Goal: Transaction & Acquisition: Purchase product/service

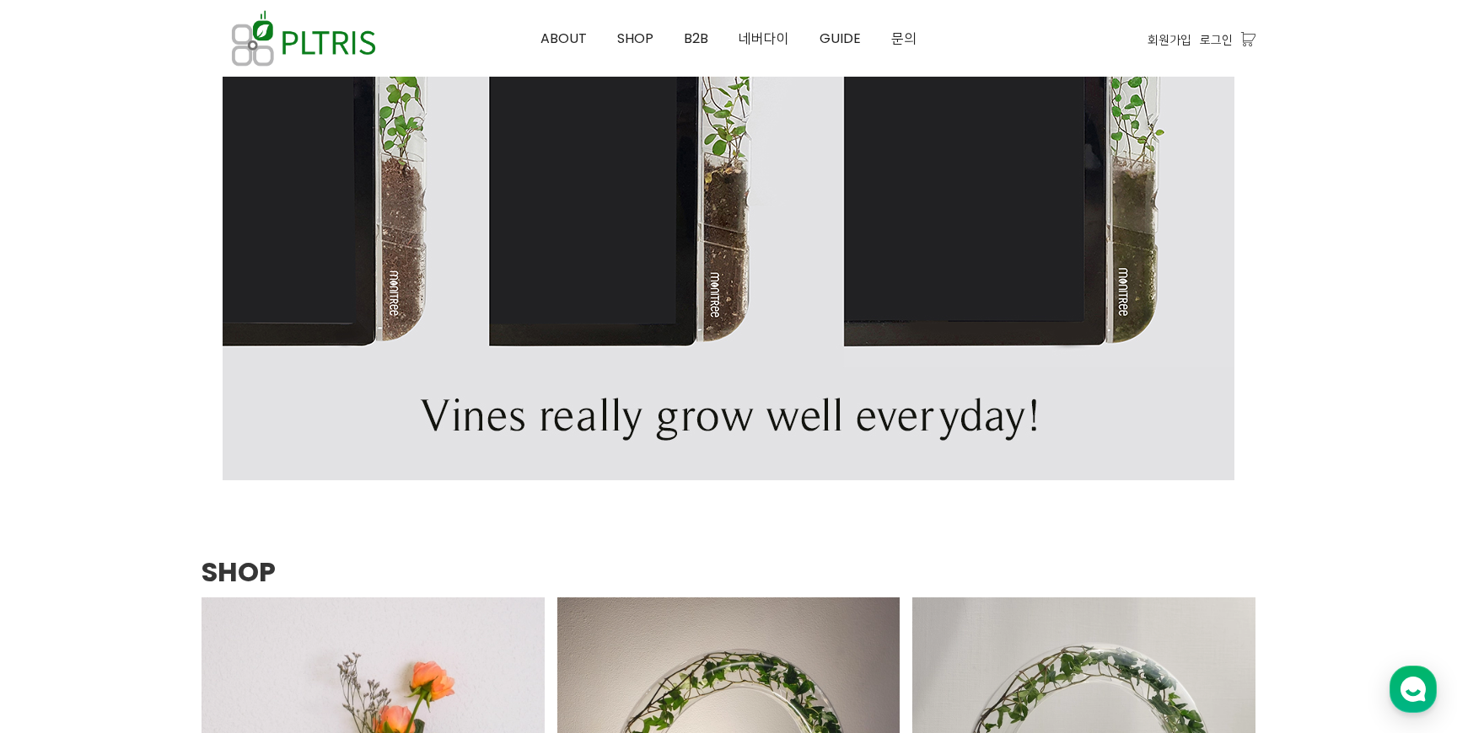
scroll to position [834, 0]
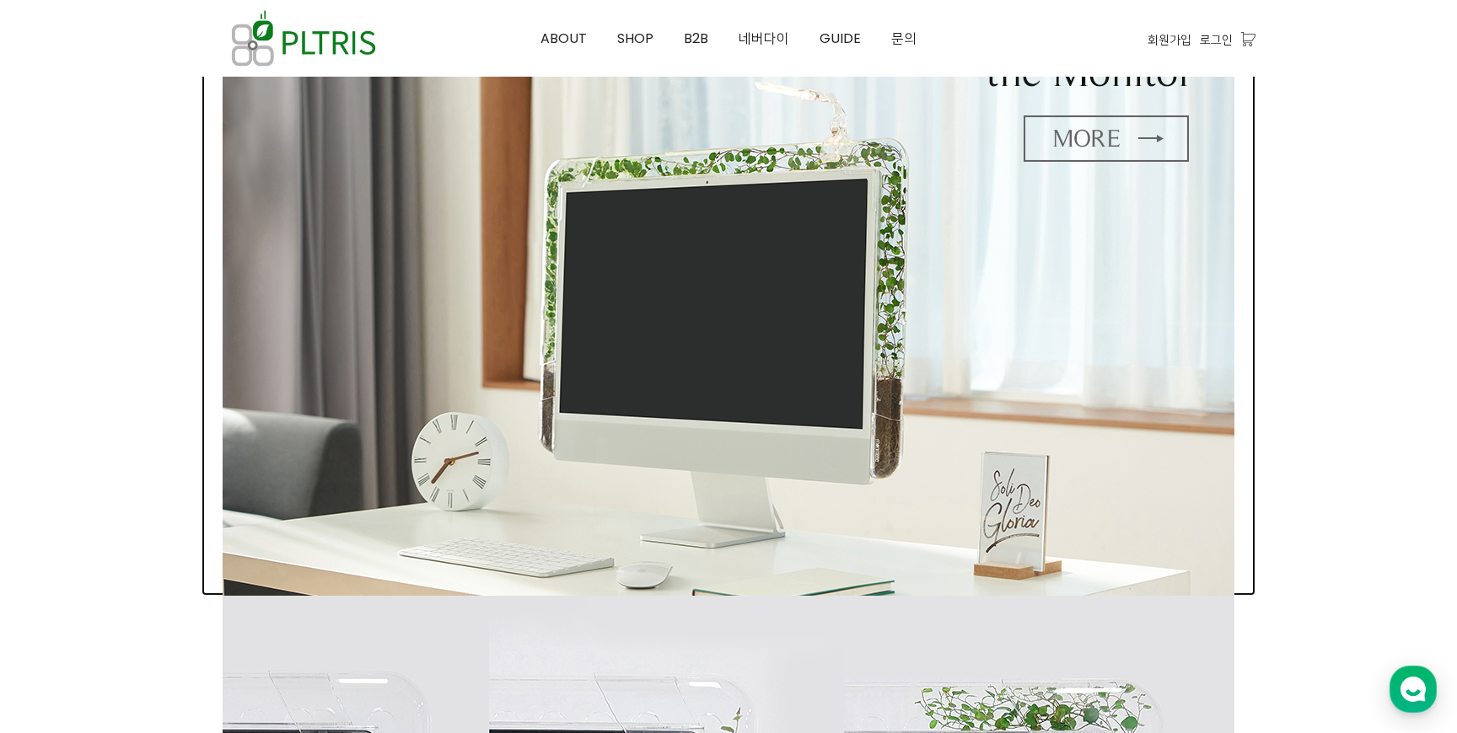
click at [743, 401] on img at bounding box center [728, 270] width 1011 height 651
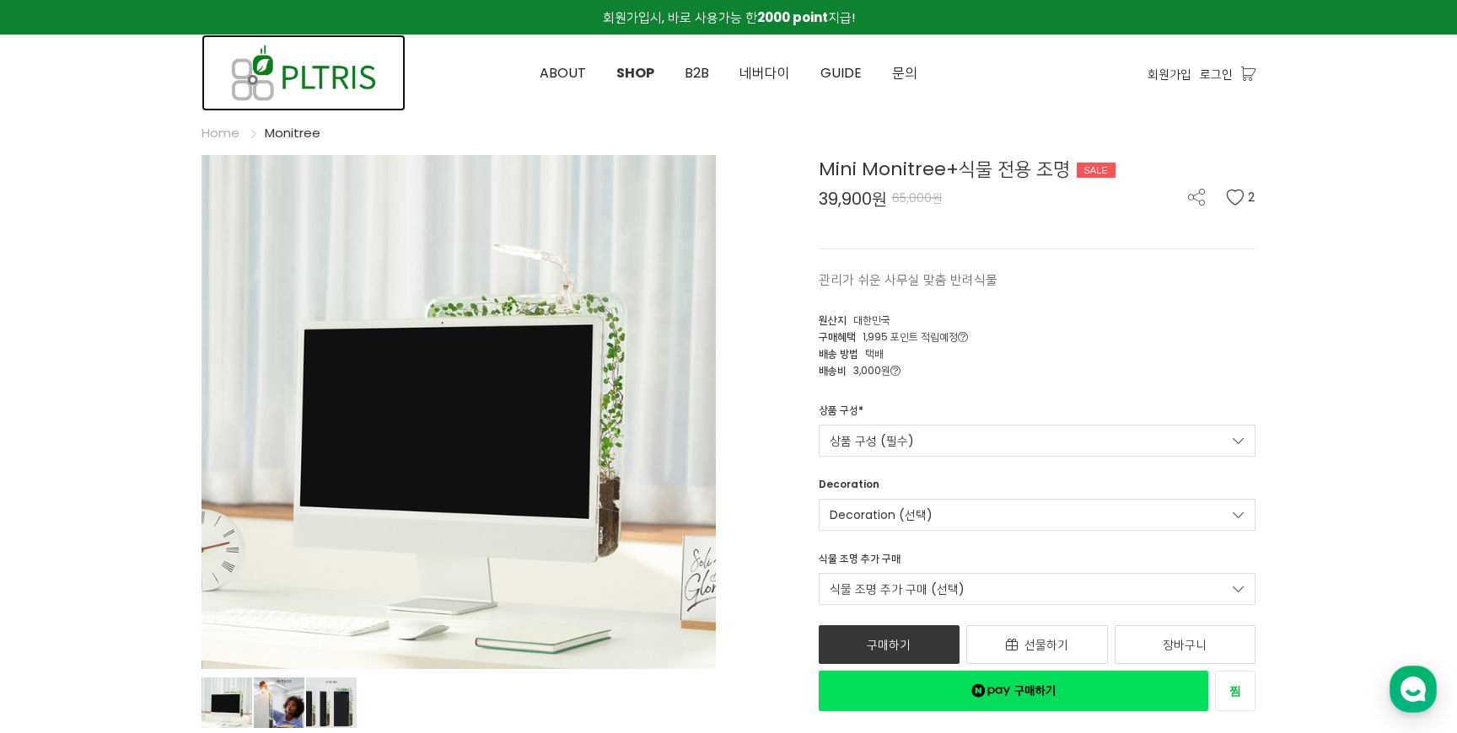
click at [334, 62] on img at bounding box center [303, 73] width 204 height 77
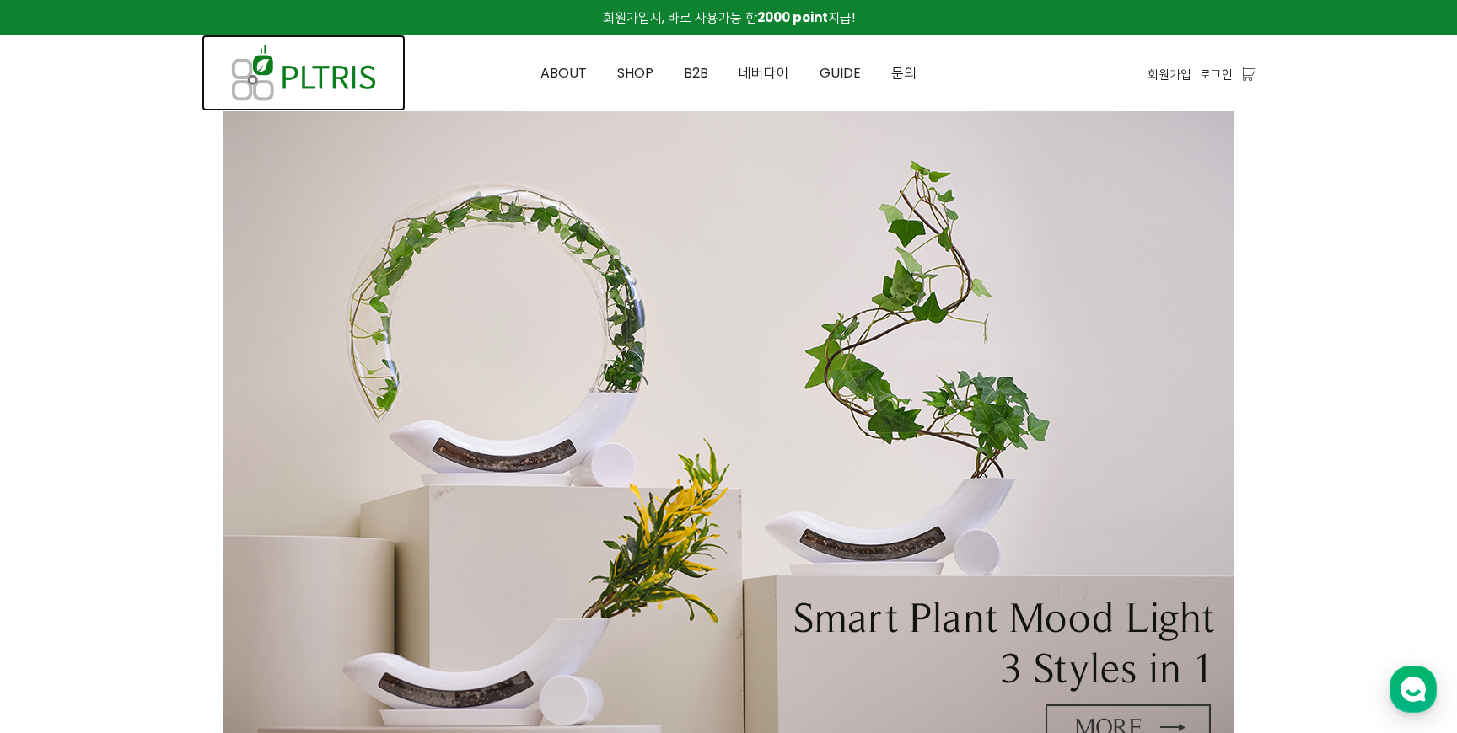
click at [322, 81] on img at bounding box center [303, 73] width 204 height 77
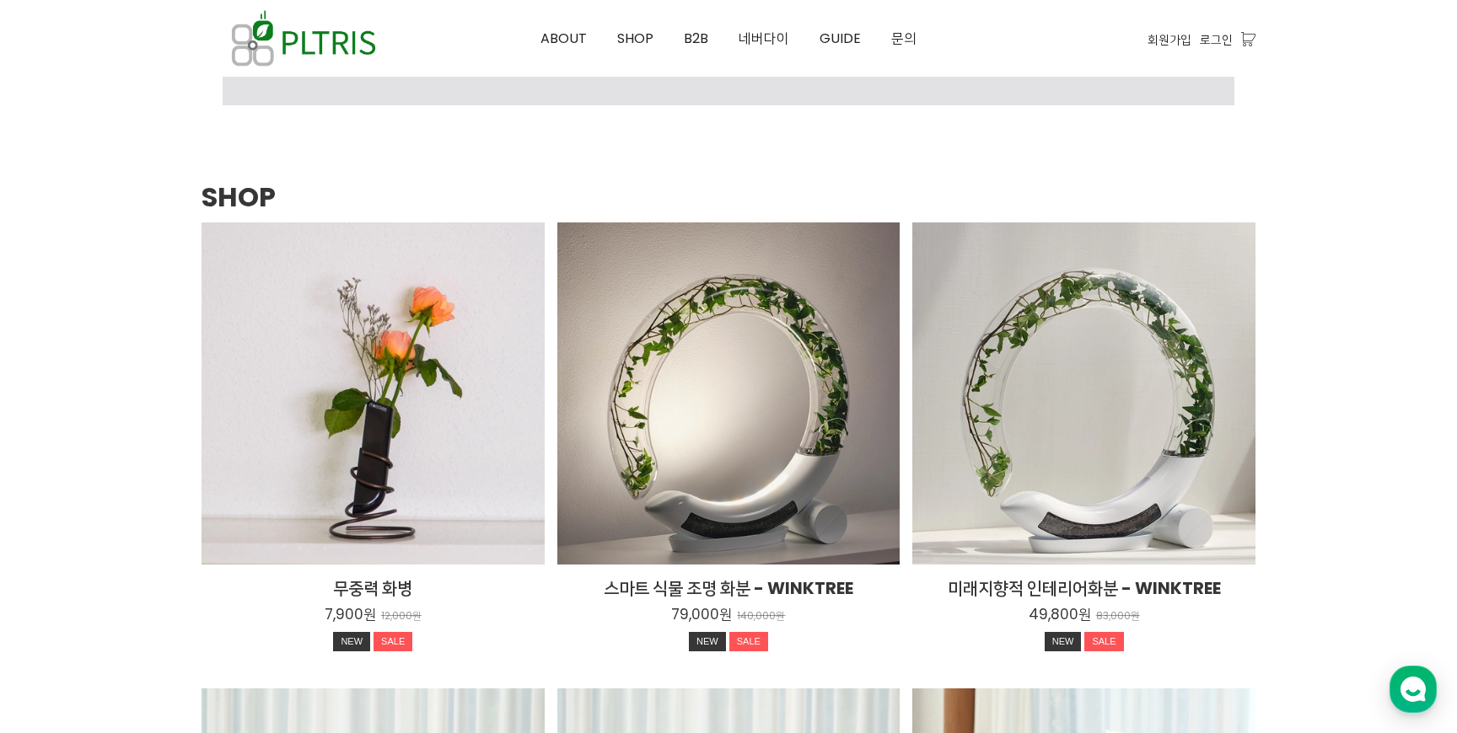
scroll to position [2049, 0]
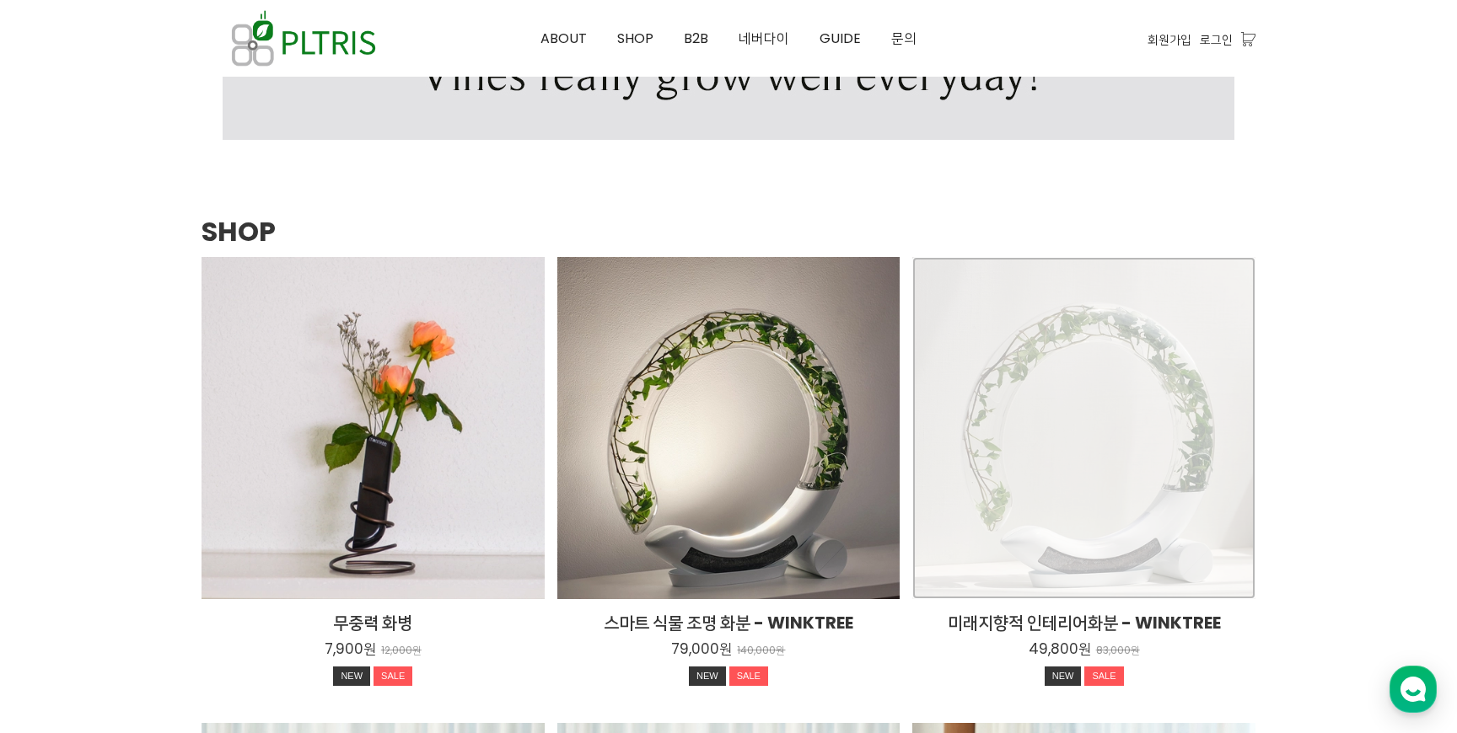
click at [1091, 468] on div "미래지향적 인테리어화분 - WINKTREE 49,800원 83,000원 NEW SALE TIME SALE" at bounding box center [1083, 428] width 343 height 343
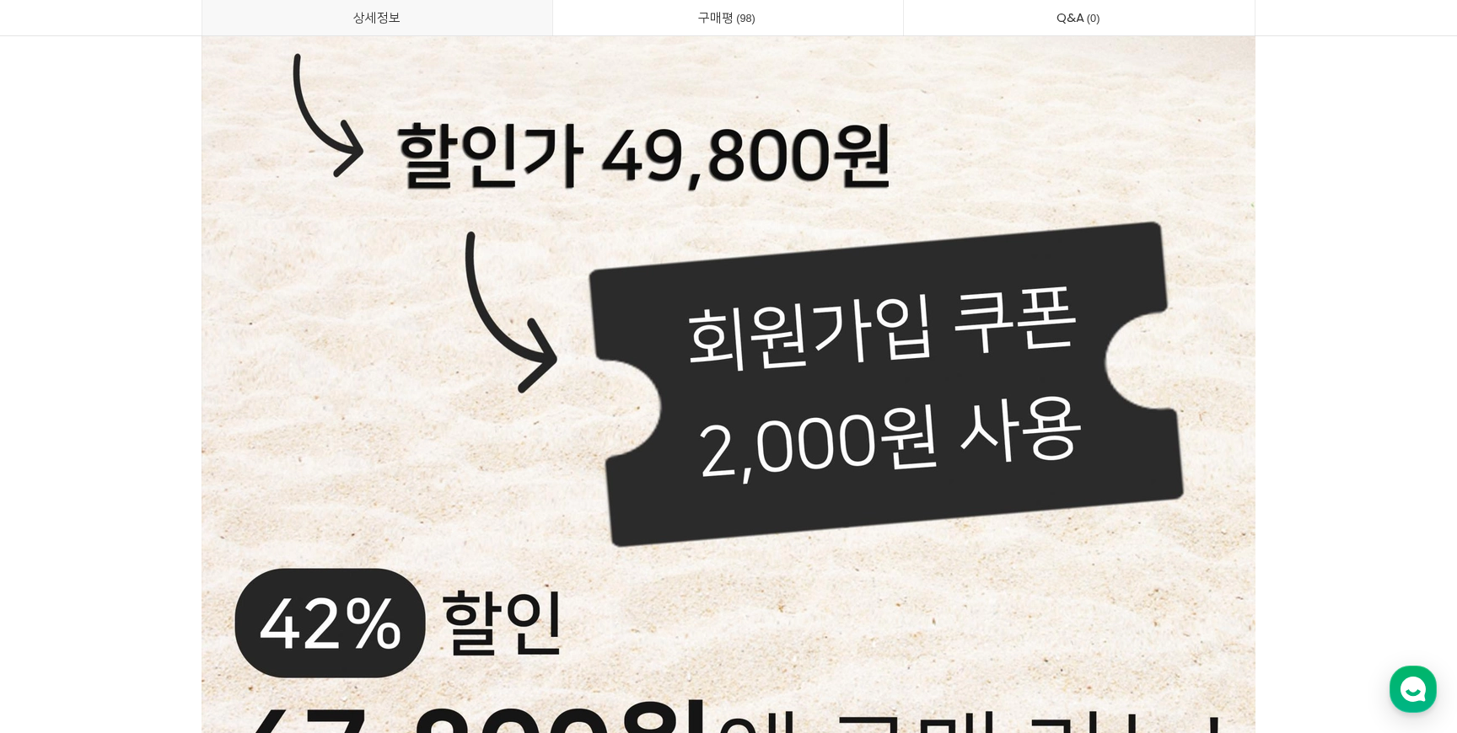
scroll to position [1410, 0]
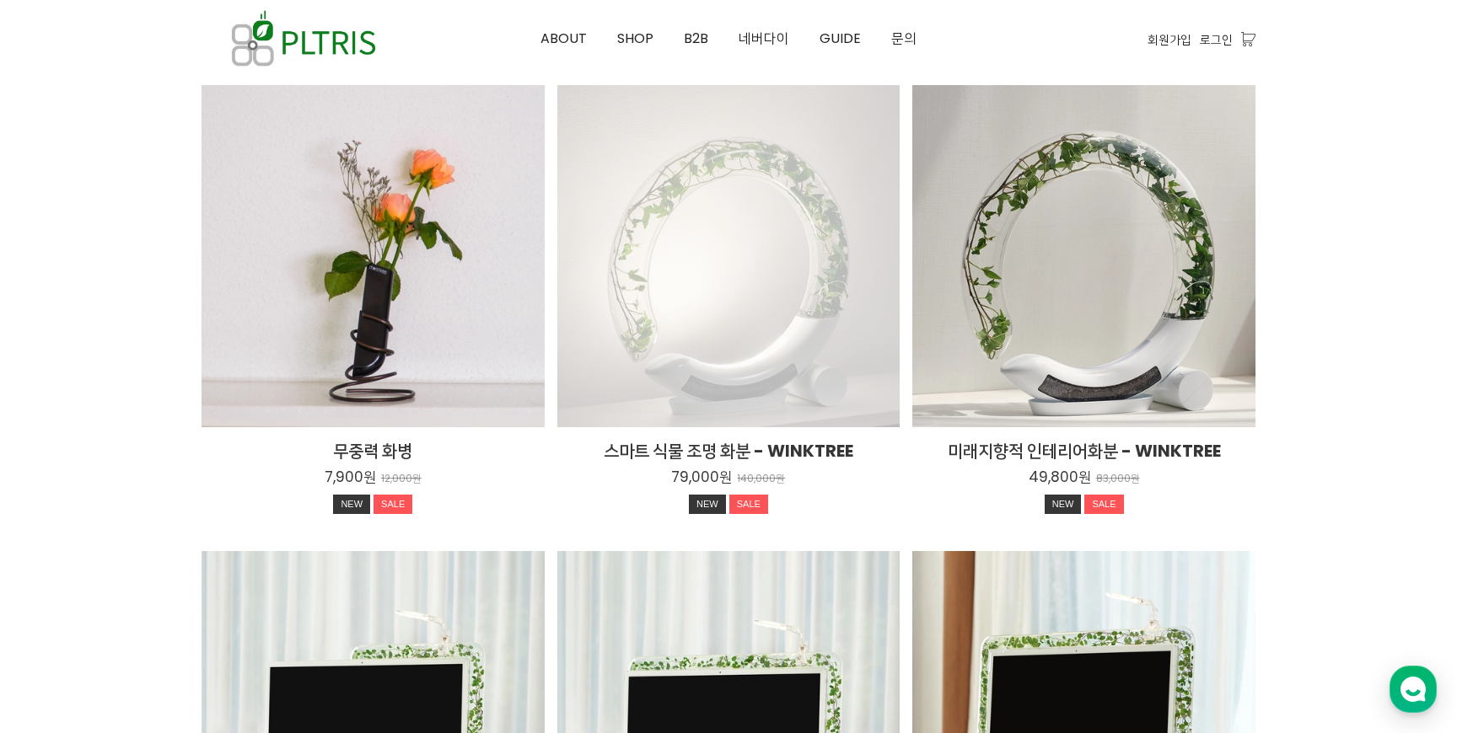
scroll to position [2224, 0]
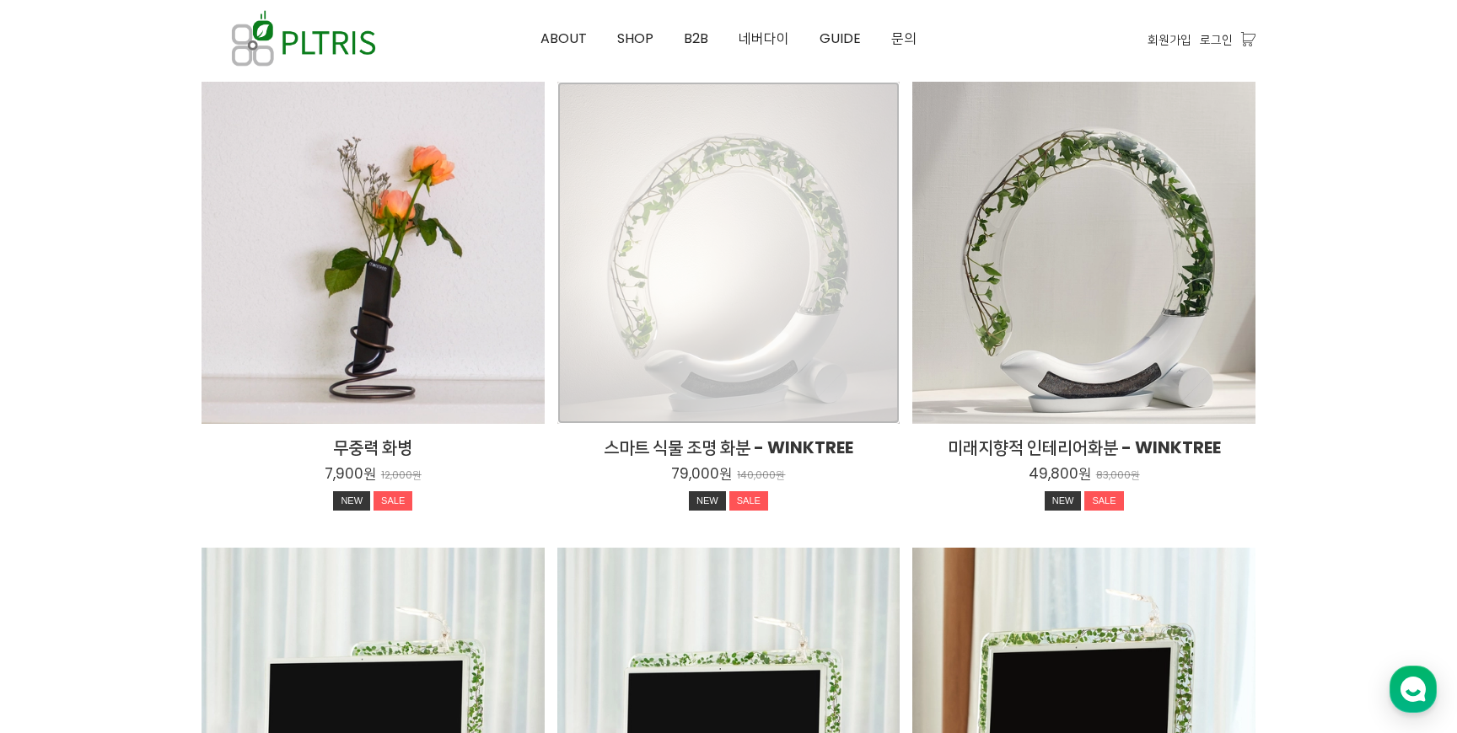
click at [748, 301] on div "스마트 식물 조명 화분 - WINKTREE 79,000원 140,000원 NEW SALE TIME SALE" at bounding box center [728, 253] width 343 height 343
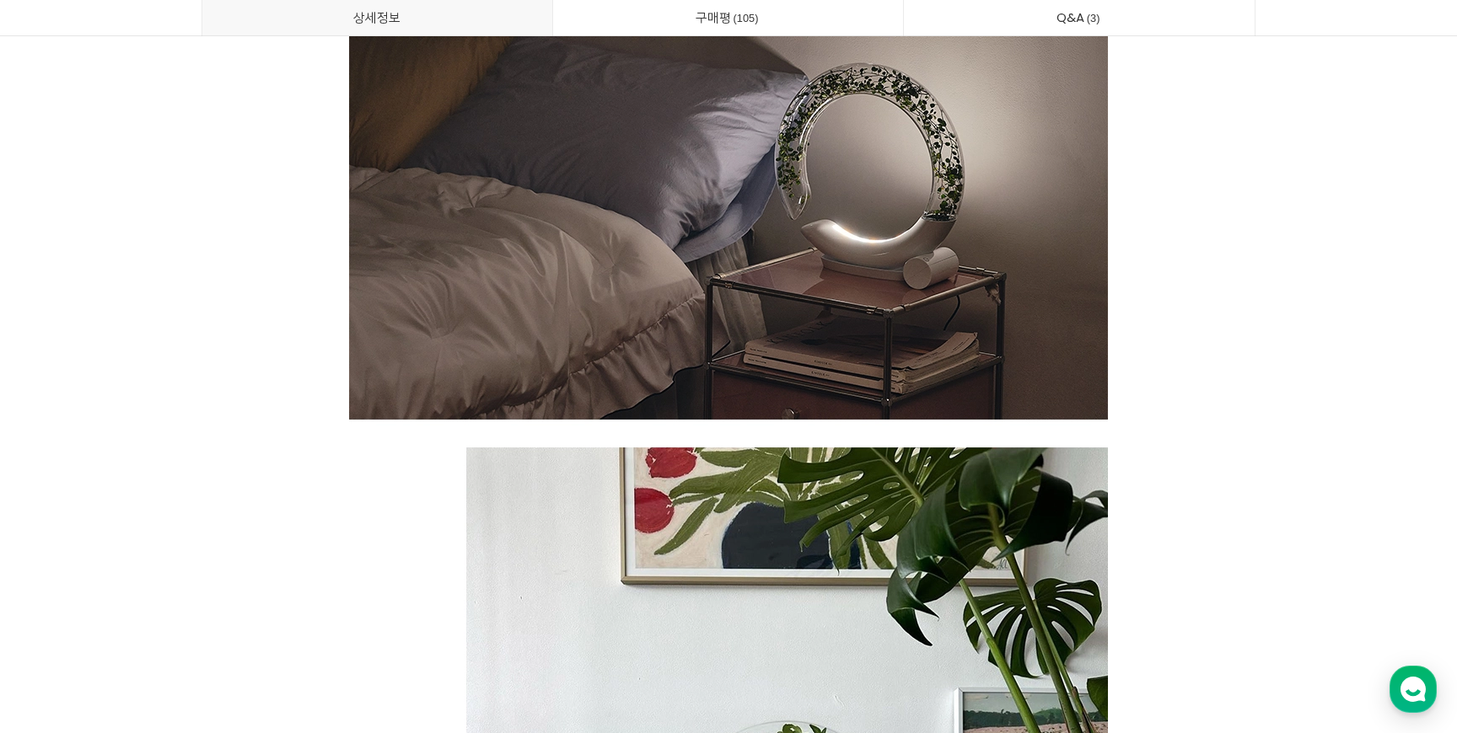
scroll to position [3866, 0]
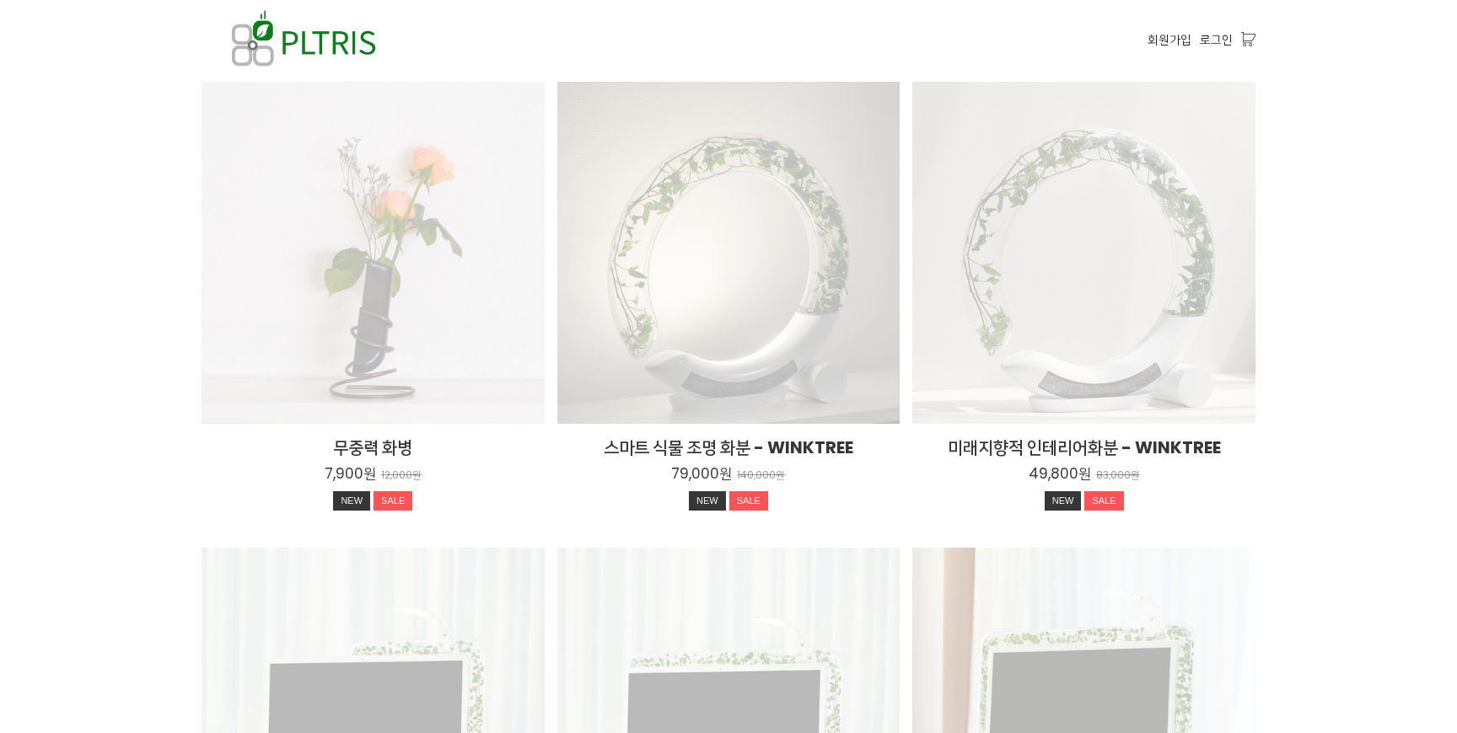
scroll to position [2224, 0]
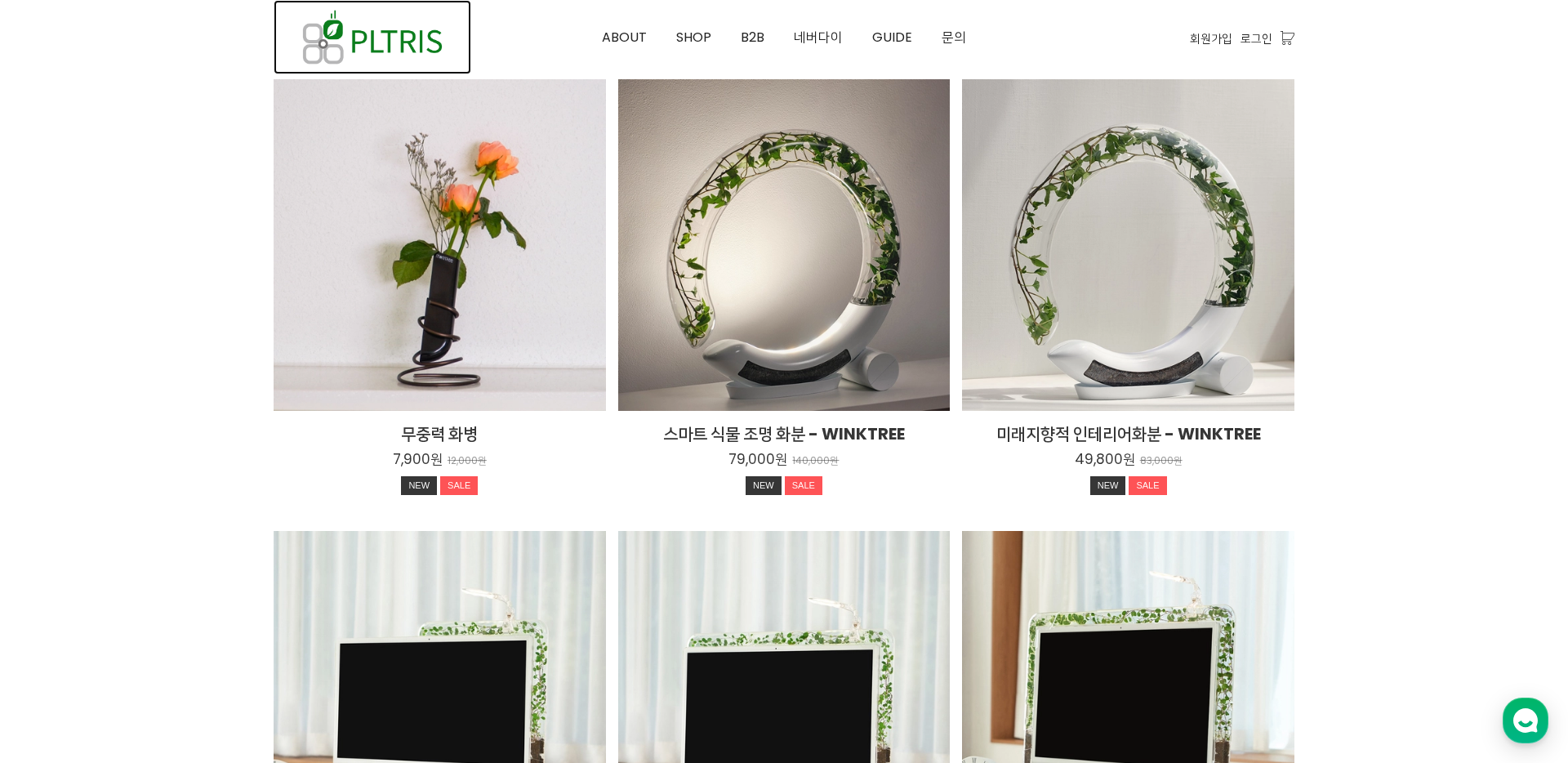
click at [404, 45] on img at bounding box center [372, 37] width 198 height 75
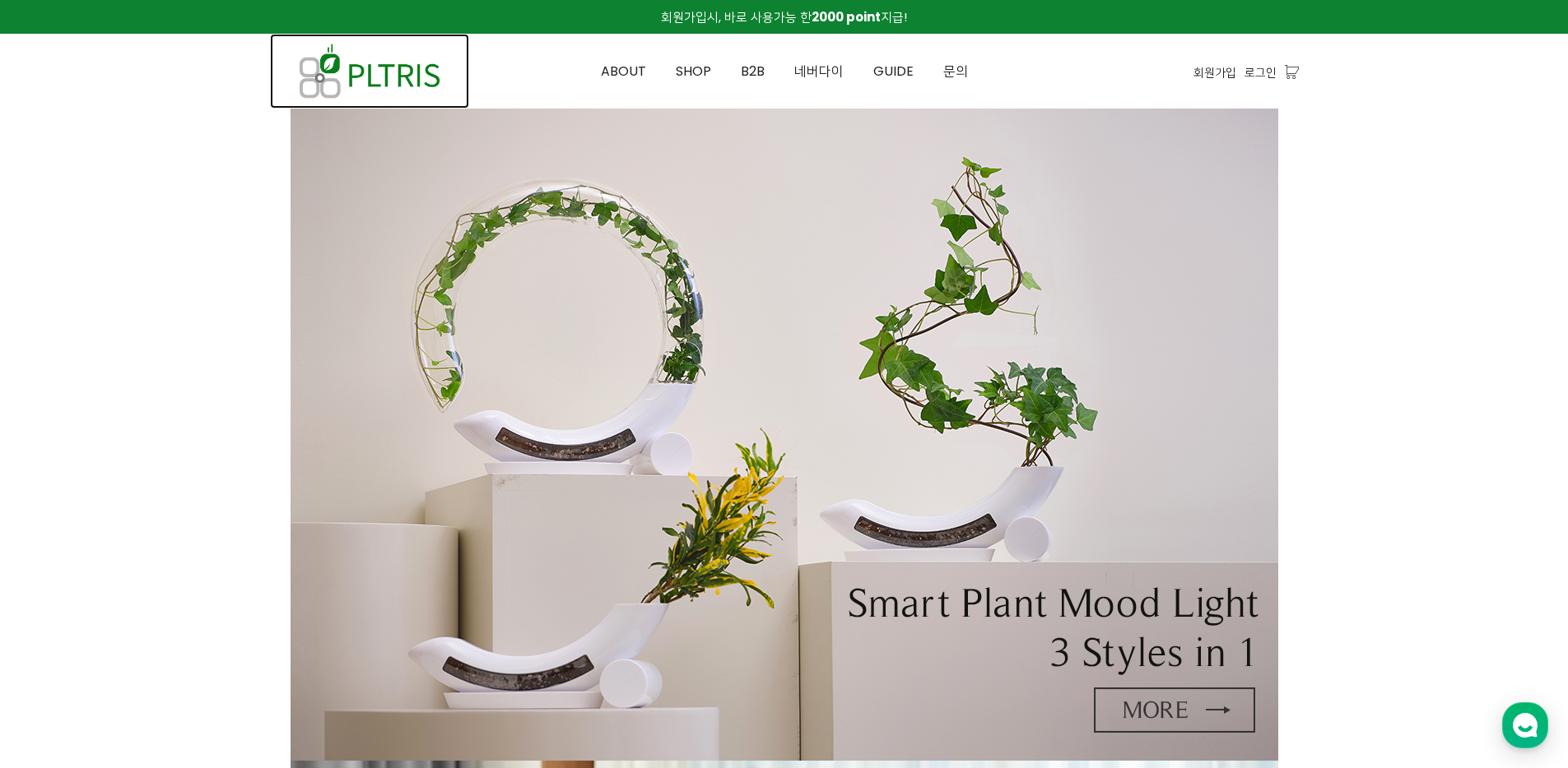
click at [401, 63] on img at bounding box center [369, 71] width 199 height 75
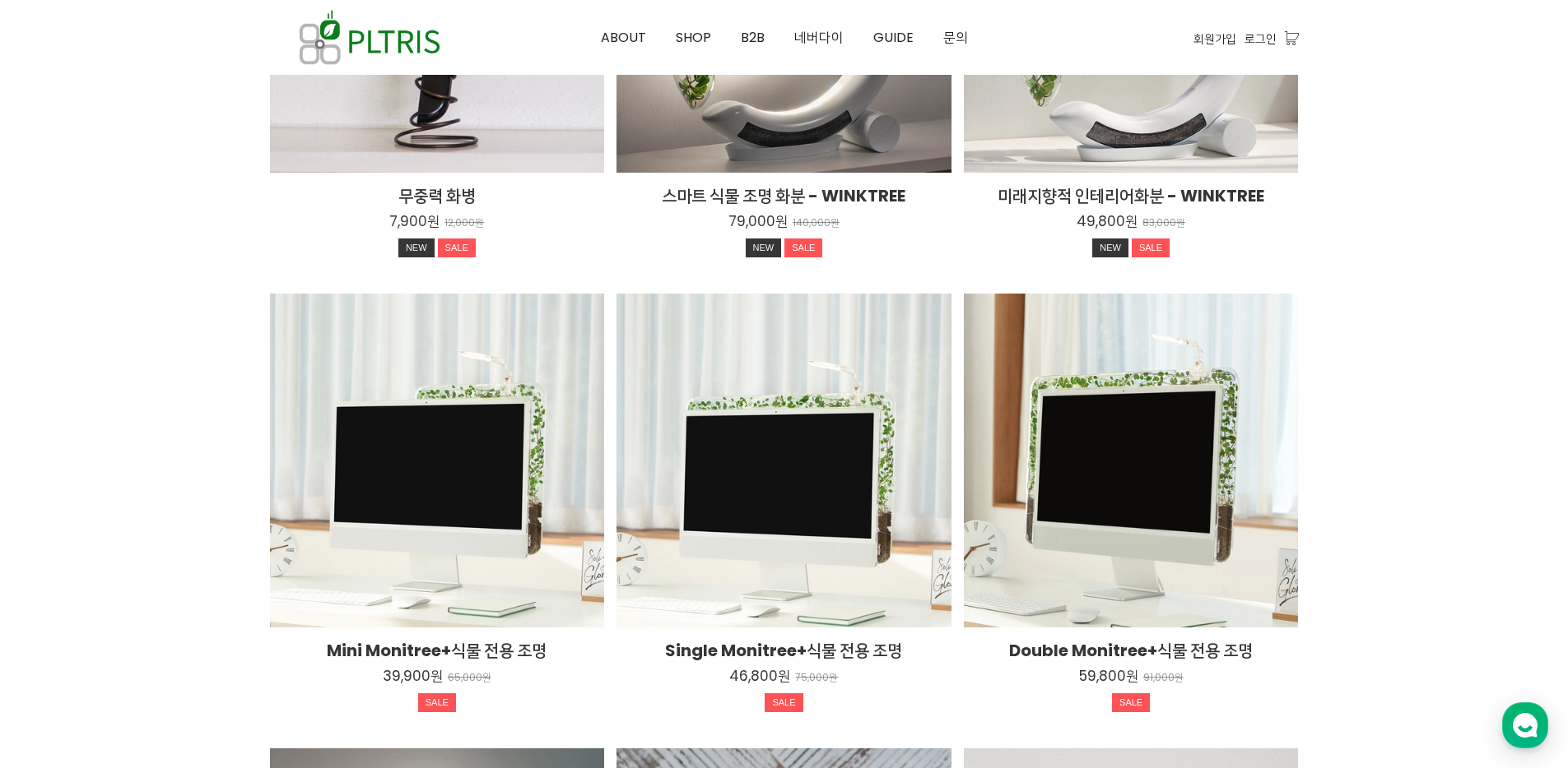
scroll to position [2431, 0]
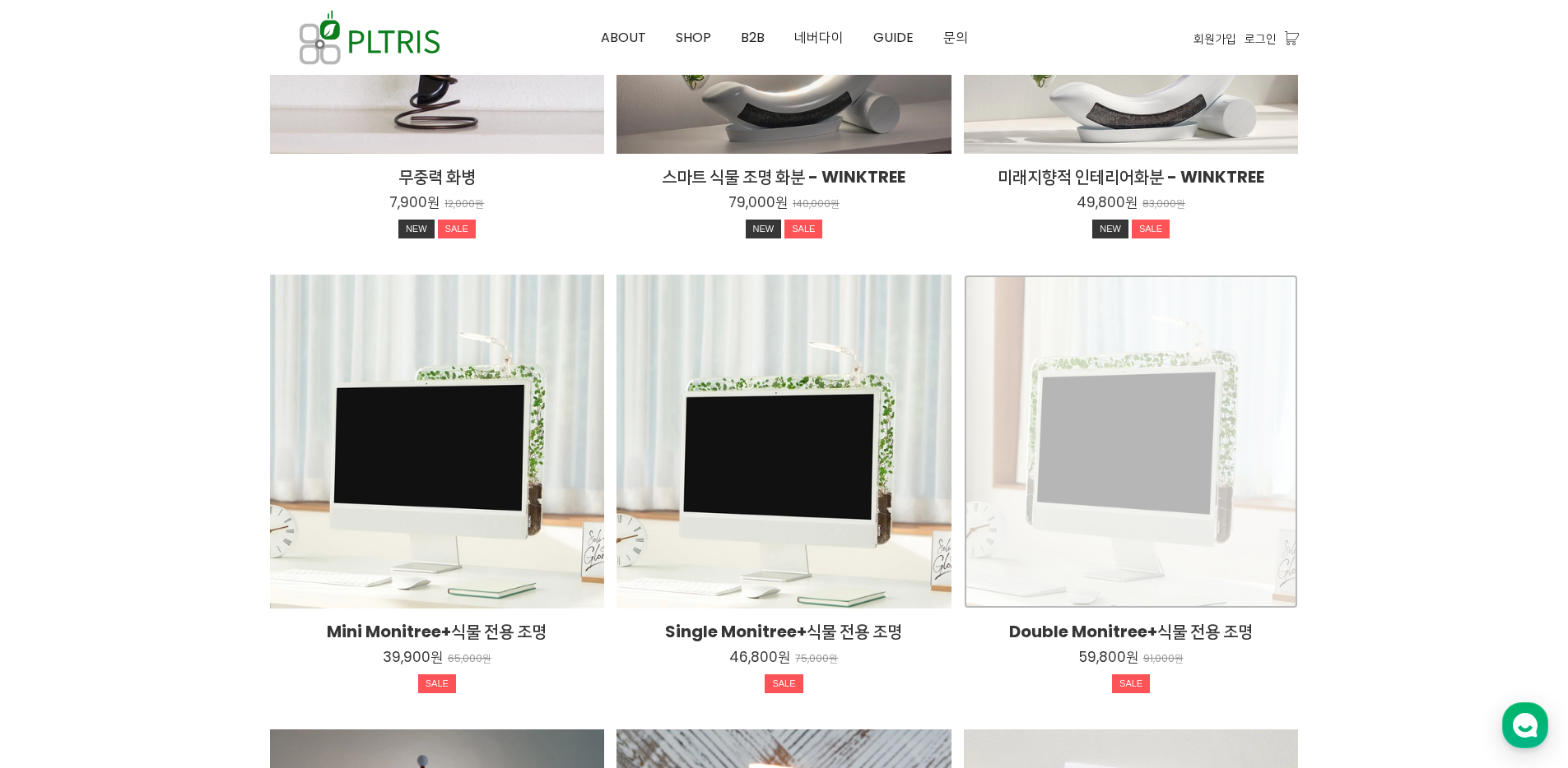
click at [1135, 479] on div "Double Monitree+식물 전용 조명 59,800원 91,000원 SALE TIME SALE" at bounding box center [1131, 442] width 335 height 335
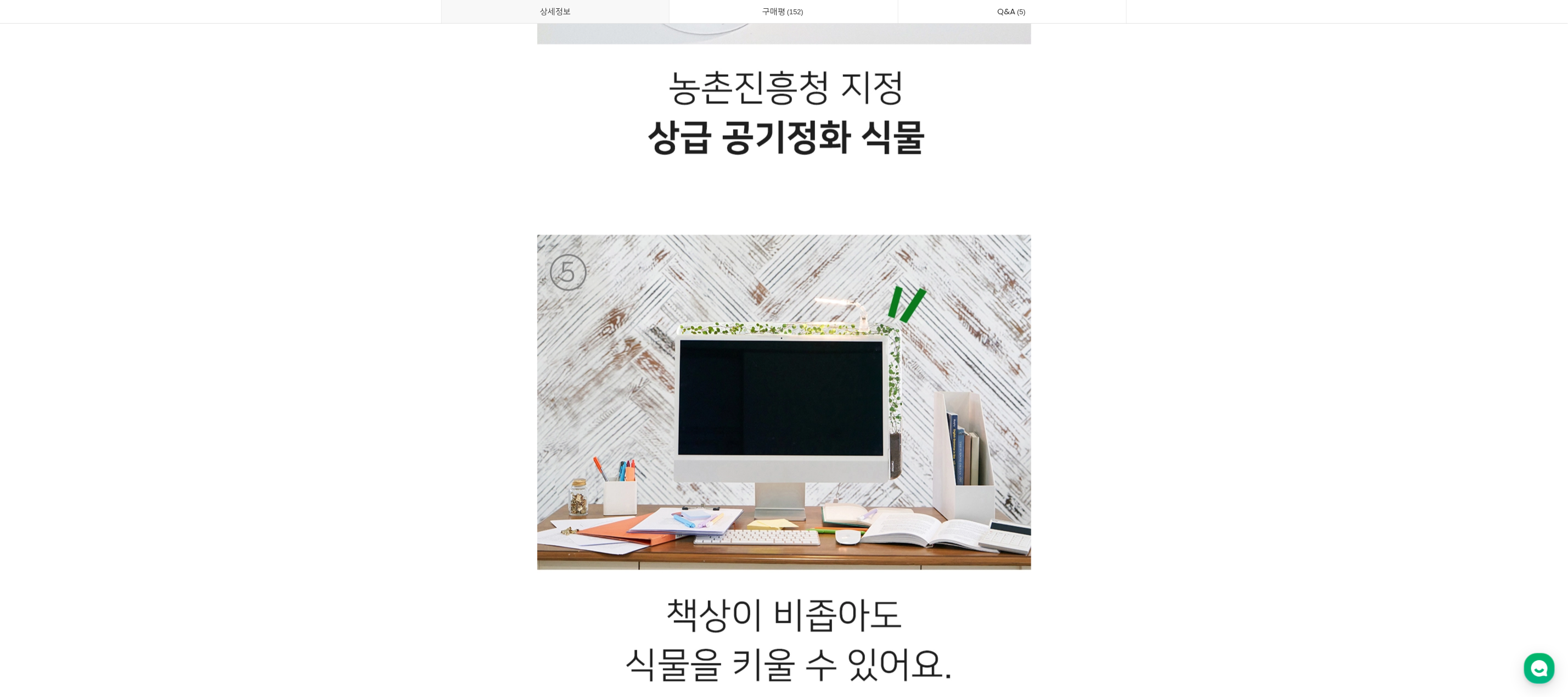
scroll to position [7677, 0]
